Goal: Register for event/course

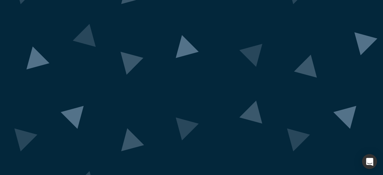
scroll to position [72, 0]
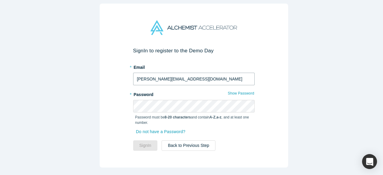
drag, startPoint x: 197, startPoint y: 77, endPoint x: 59, endPoint y: 69, distance: 138.9
click at [59, 69] on div "Sign In to register to the Demo Day * Email [PERSON_NAME][EMAIL_ADDRESS][DOMAIN…" at bounding box center [193, 89] width 387 height 179
type input "[EMAIL_ADDRESS][DOMAIN_NAME]"
click at [233, 92] on button "Show Password" at bounding box center [240, 93] width 27 height 8
click at [145, 143] on button "Sign In" at bounding box center [145, 145] width 25 height 10
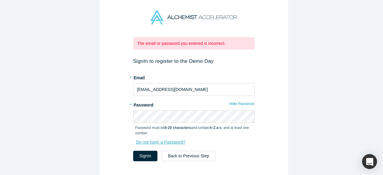
click at [147, 140] on link "Do not have a Password?" at bounding box center [163, 142] width 56 height 10
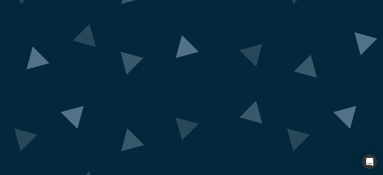
scroll to position [102, 0]
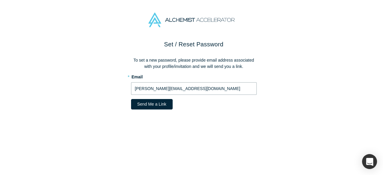
drag, startPoint x: 197, startPoint y: 88, endPoint x: 60, endPoint y: 75, distance: 137.4
click at [60, 75] on div "Set / Reset Password To set a new password, please provide email address associ…" at bounding box center [193, 110] width 387 height 140
type input "[EMAIL_ADDRESS][DOMAIN_NAME]"
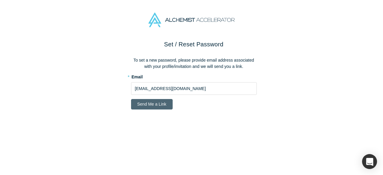
click at [147, 104] on button "Send Me a Link" at bounding box center [152, 104] width 42 height 10
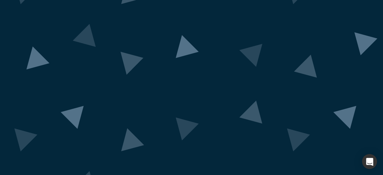
scroll to position [72, 0]
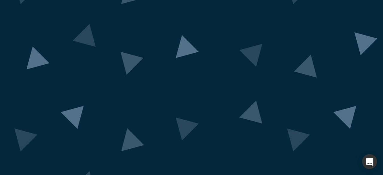
scroll to position [72, 0]
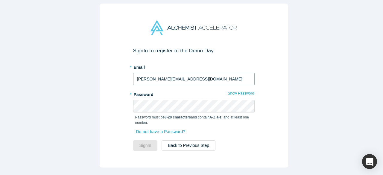
drag, startPoint x: 184, startPoint y: 75, endPoint x: 94, endPoint y: 77, distance: 89.7
click at [100, 79] on div "Sign In to register to the Demo Day * Email connor@gitnotebooks.com * Password …" at bounding box center [194, 86] width 188 height 164
click at [159, 79] on input "jenni" at bounding box center [193, 79] width 121 height 13
type input "[EMAIL_ADDRESS][DOMAIN_NAME]"
click at [164, 127] on link "Do not have a Password?" at bounding box center [163, 131] width 56 height 10
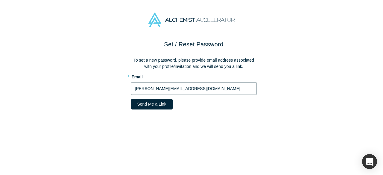
drag, startPoint x: 188, startPoint y: 91, endPoint x: 115, endPoint y: 94, distance: 72.4
click at [116, 94] on div "Set / Reset Password To set a new password, please provide email address associ…" at bounding box center [193, 110] width 387 height 140
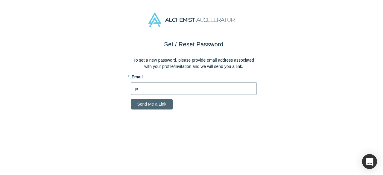
type input "[EMAIL_ADDRESS][DOMAIN_NAME]"
click at [139, 102] on button "Send Me a Link" at bounding box center [152, 104] width 42 height 10
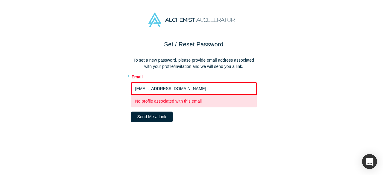
drag, startPoint x: 227, startPoint y: 119, endPoint x: 230, endPoint y: 98, distance: 20.5
click at [227, 119] on div "Send Me a Link" at bounding box center [194, 116] width 126 height 10
drag, startPoint x: 187, startPoint y: 101, endPoint x: 157, endPoint y: 80, distance: 36.3
click at [183, 97] on div "No profile associated with this email" at bounding box center [194, 101] width 126 height 13
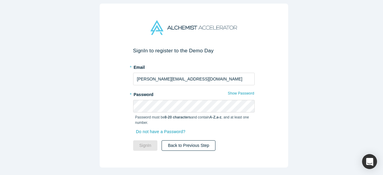
click at [186, 141] on button "Back to Previous Step" at bounding box center [188, 145] width 54 height 10
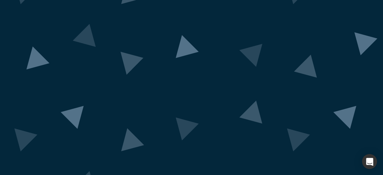
scroll to position [102, 0]
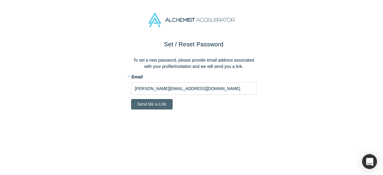
click at [153, 105] on button "Send Me a Link" at bounding box center [152, 104] width 42 height 10
